Goal: Navigation & Orientation: Find specific page/section

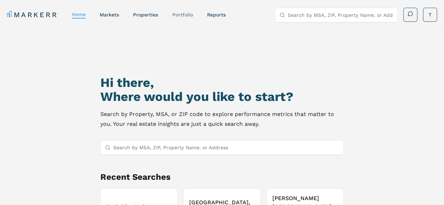
click at [185, 15] on link "Portfolio" at bounding box center [182, 15] width 21 height 6
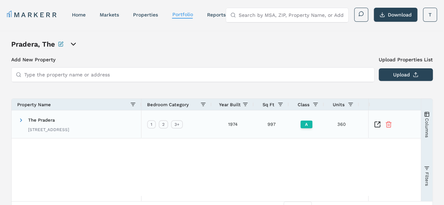
click at [38, 120] on span "The Pradera" at bounding box center [41, 119] width 27 height 5
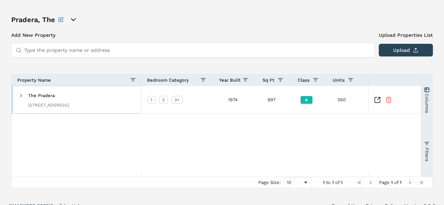
scroll to position [34, 0]
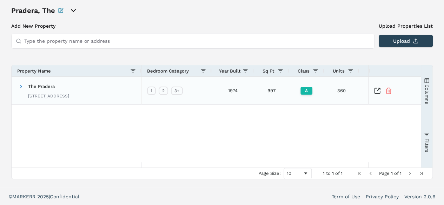
click at [378, 91] on icon "Inspect Comparable" at bounding box center [377, 90] width 7 height 7
click at [234, 93] on div "1974" at bounding box center [232, 91] width 42 height 28
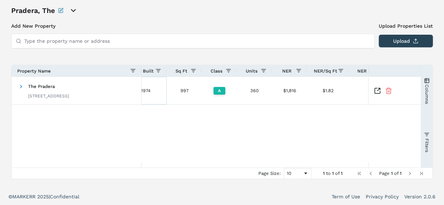
scroll to position [0, 0]
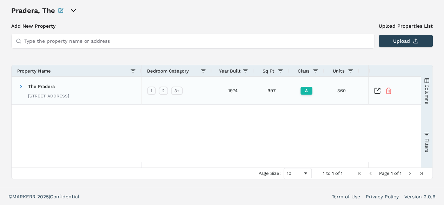
click at [235, 92] on div "1974" at bounding box center [232, 91] width 42 height 28
click at [20, 85] on span at bounding box center [21, 87] width 6 height 6
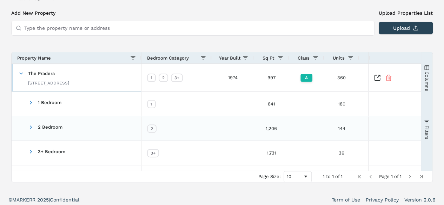
scroll to position [50, 0]
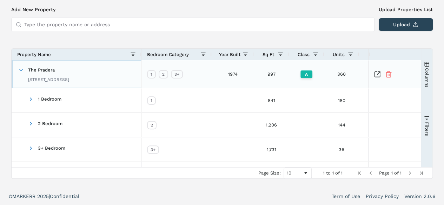
click at [25, 71] on span "The Pradera [STREET_ADDRESS]" at bounding box center [44, 74] width 52 height 22
click at [14, 69] on div "The Pradera [STREET_ADDRESS]" at bounding box center [77, 74] width 130 height 28
click at [20, 72] on span at bounding box center [21, 70] width 6 height 6
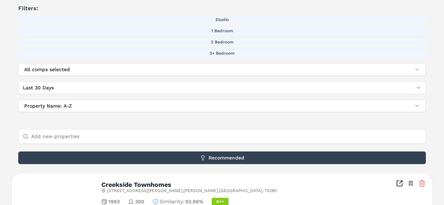
scroll to position [166, 0]
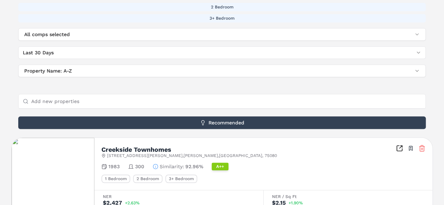
drag, startPoint x: 395, startPoint y: 133, endPoint x: 377, endPoint y: 134, distance: 17.9
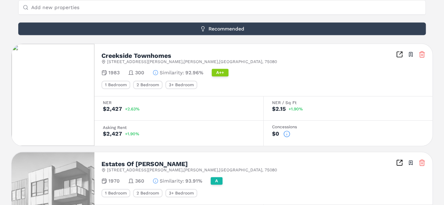
scroll to position [271, 0]
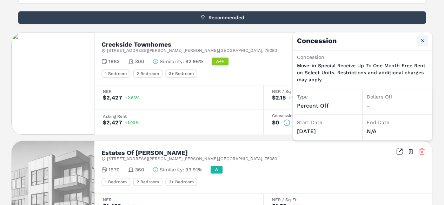
click at [421, 40] on button "Close" at bounding box center [422, 40] width 11 height 11
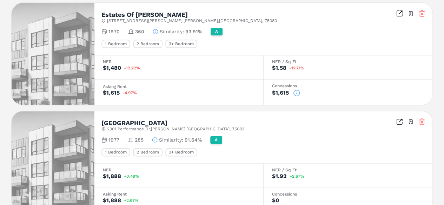
scroll to position [412, 0]
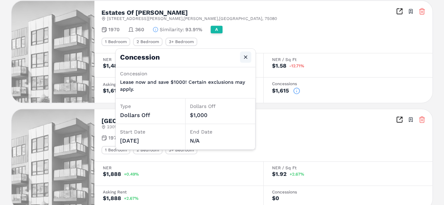
click at [244, 56] on button "Close" at bounding box center [245, 57] width 11 height 11
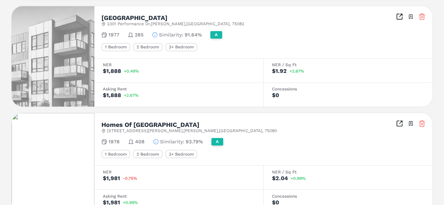
scroll to position [517, 0]
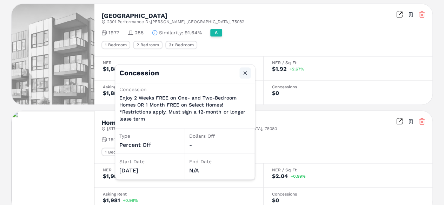
click at [244, 74] on button "Close" at bounding box center [244, 72] width 11 height 11
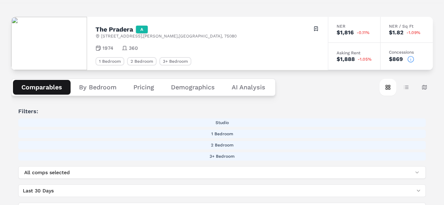
scroll to position [0, 0]
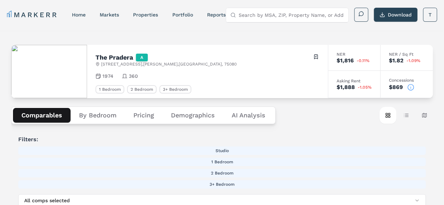
click at [113, 78] on span "1974" at bounding box center [107, 76] width 11 height 7
drag, startPoint x: 133, startPoint y: 78, endPoint x: 129, endPoint y: 75, distance: 4.9
drag, startPoint x: 129, startPoint y: 75, endPoint x: 287, endPoint y: 61, distance: 158.8
click at [287, 61] on div "The Pradera A 851 Greenside Dr , Richardson , TX , 75080 Toggle portfolio menu" at bounding box center [207, 60] width 224 height 14
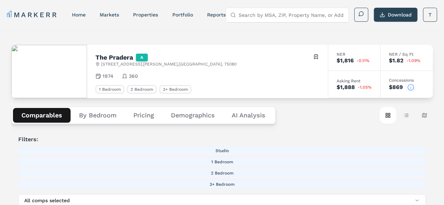
click at [408, 87] on icon at bounding box center [410, 87] width 7 height 7
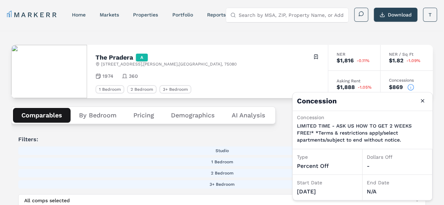
click at [408, 87] on icon at bounding box center [410, 87] width 7 height 7
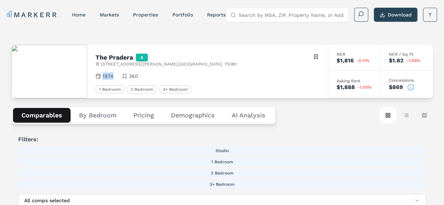
drag, startPoint x: 138, startPoint y: 74, endPoint x: 123, endPoint y: 75, distance: 15.5
click at [123, 75] on div "1974 360" at bounding box center [207, 76] width 224 height 7
click at [152, 146] on div "Filters: Studio 1 Bedroom 2 Bedroom 3+ Bedroom All comps selected Last 30 Days …" at bounding box center [221, 189] width 421 height 108
drag, startPoint x: 136, startPoint y: 79, endPoint x: 114, endPoint y: 82, distance: 22.6
click at [114, 82] on div "The Pradera A 851 Greenside Dr , Richardson , TX , 75080 Toggle portfolio menu …" at bounding box center [207, 71] width 241 height 53
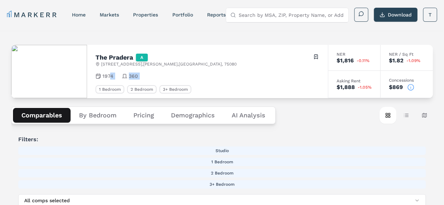
click at [140, 77] on div "1974 360" at bounding box center [207, 76] width 224 height 7
drag, startPoint x: 139, startPoint y: 78, endPoint x: 128, endPoint y: 78, distance: 10.5
click at [128, 78] on div "1974 360" at bounding box center [207, 76] width 224 height 7
click at [196, 79] on div "1974 360" at bounding box center [207, 76] width 224 height 7
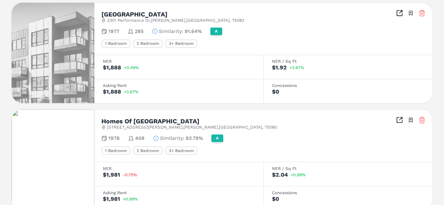
scroll to position [535, 0]
